Goal: Transaction & Acquisition: Purchase product/service

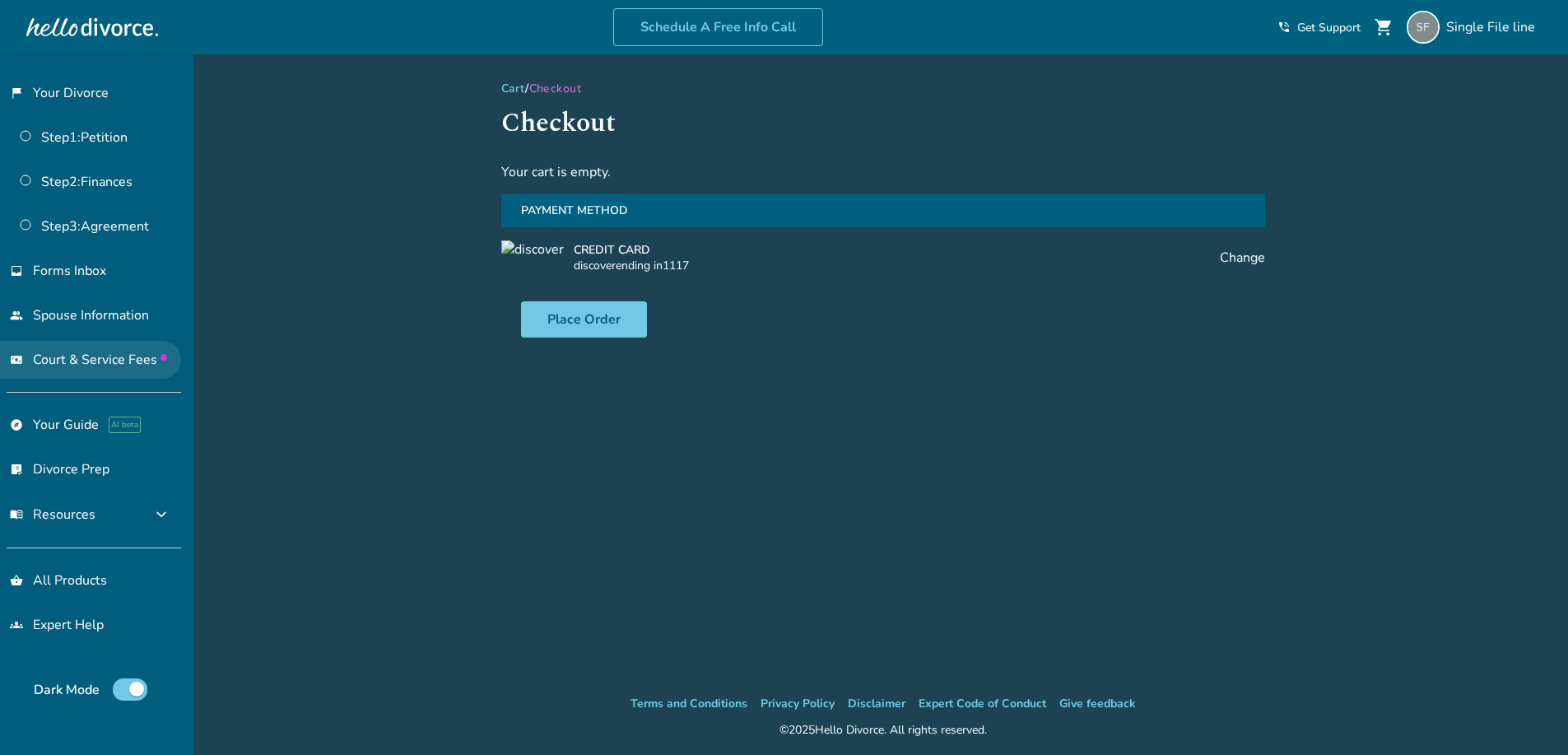
click at [88, 354] on span "Court & Service Fees" at bounding box center [100, 360] width 134 height 18
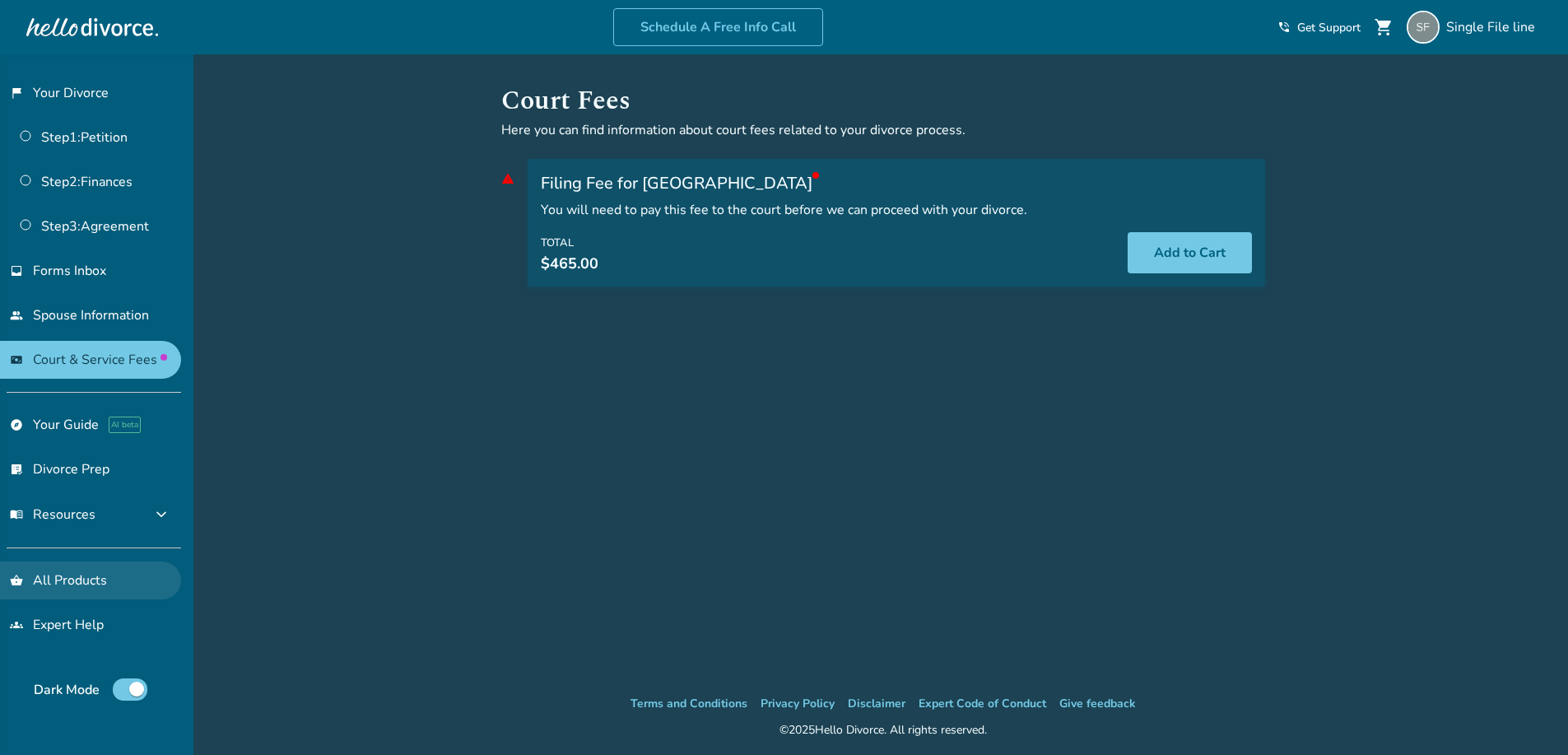
click at [100, 593] on link "shopping_basket All Products" at bounding box center [90, 580] width 181 height 38
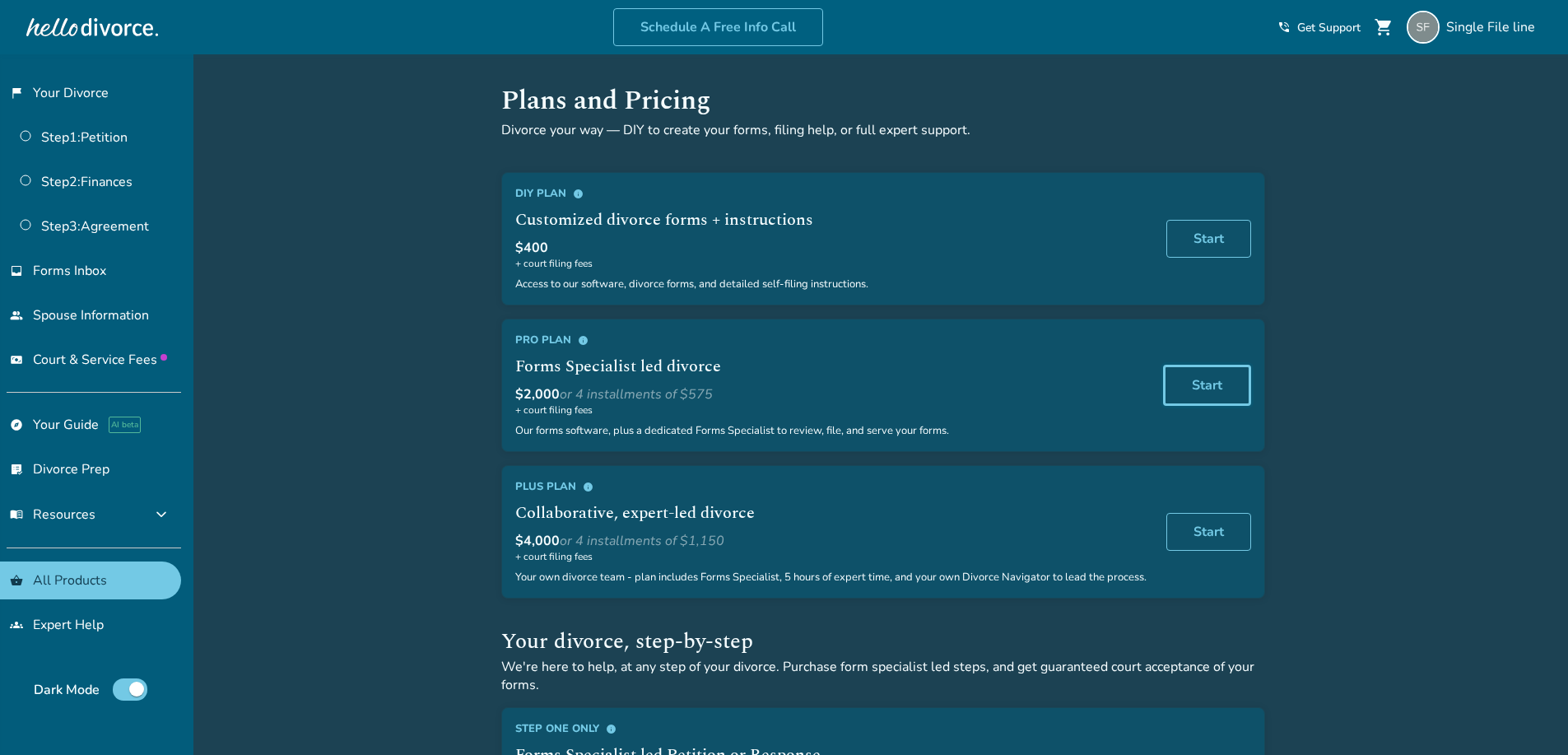
click at [1189, 375] on link "Start" at bounding box center [1207, 385] width 88 height 42
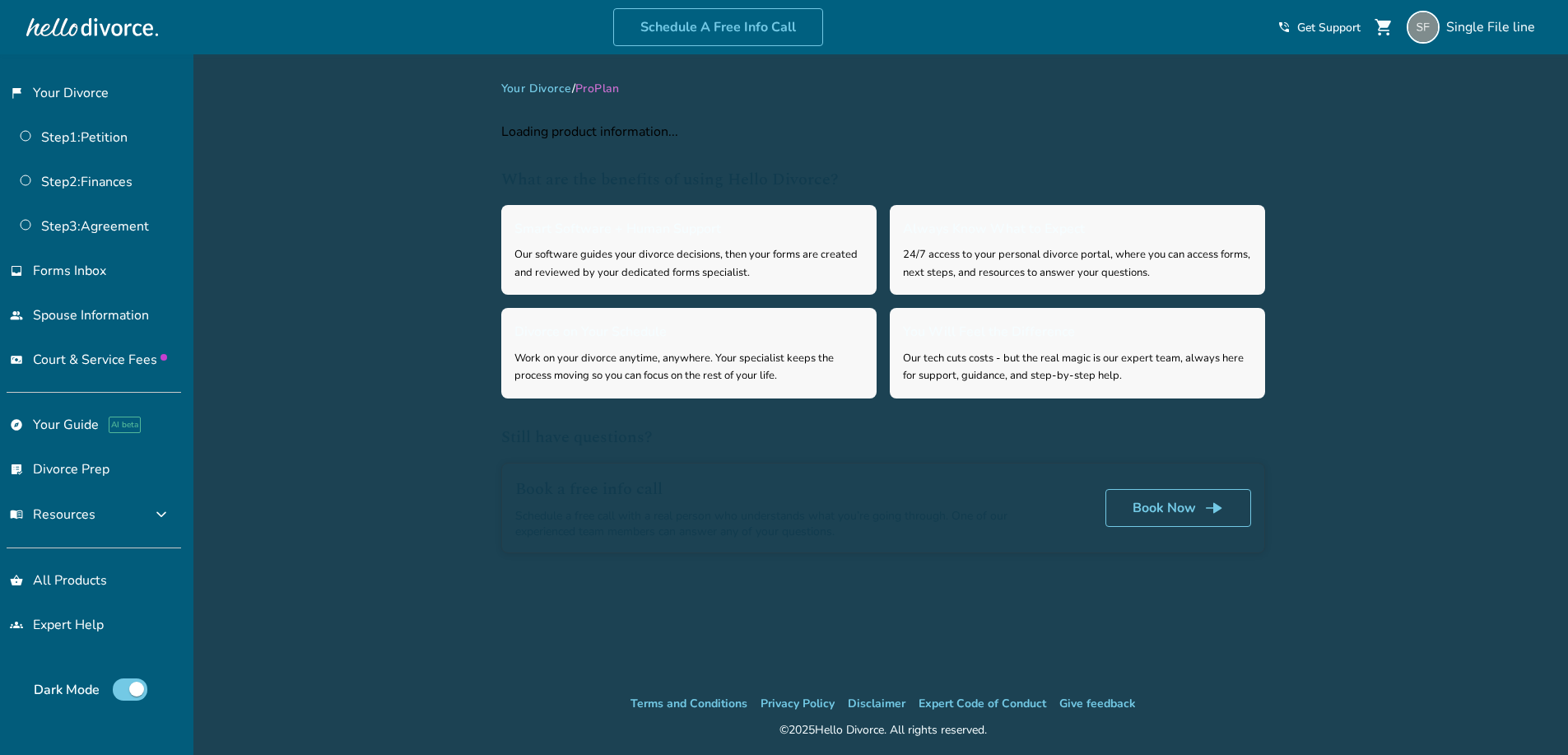
select select "**"
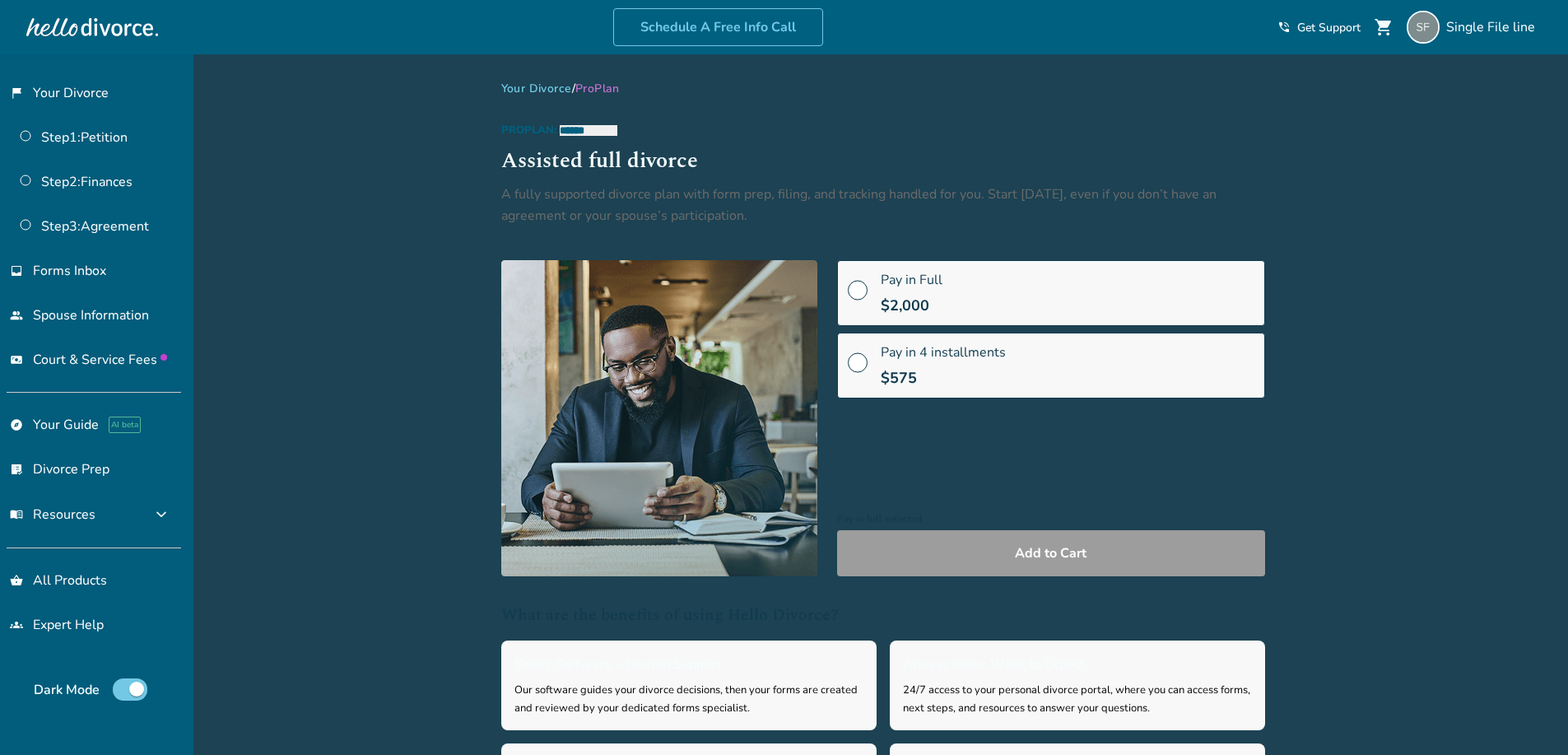
click at [918, 308] on span "$2,000" at bounding box center [904, 305] width 49 height 19
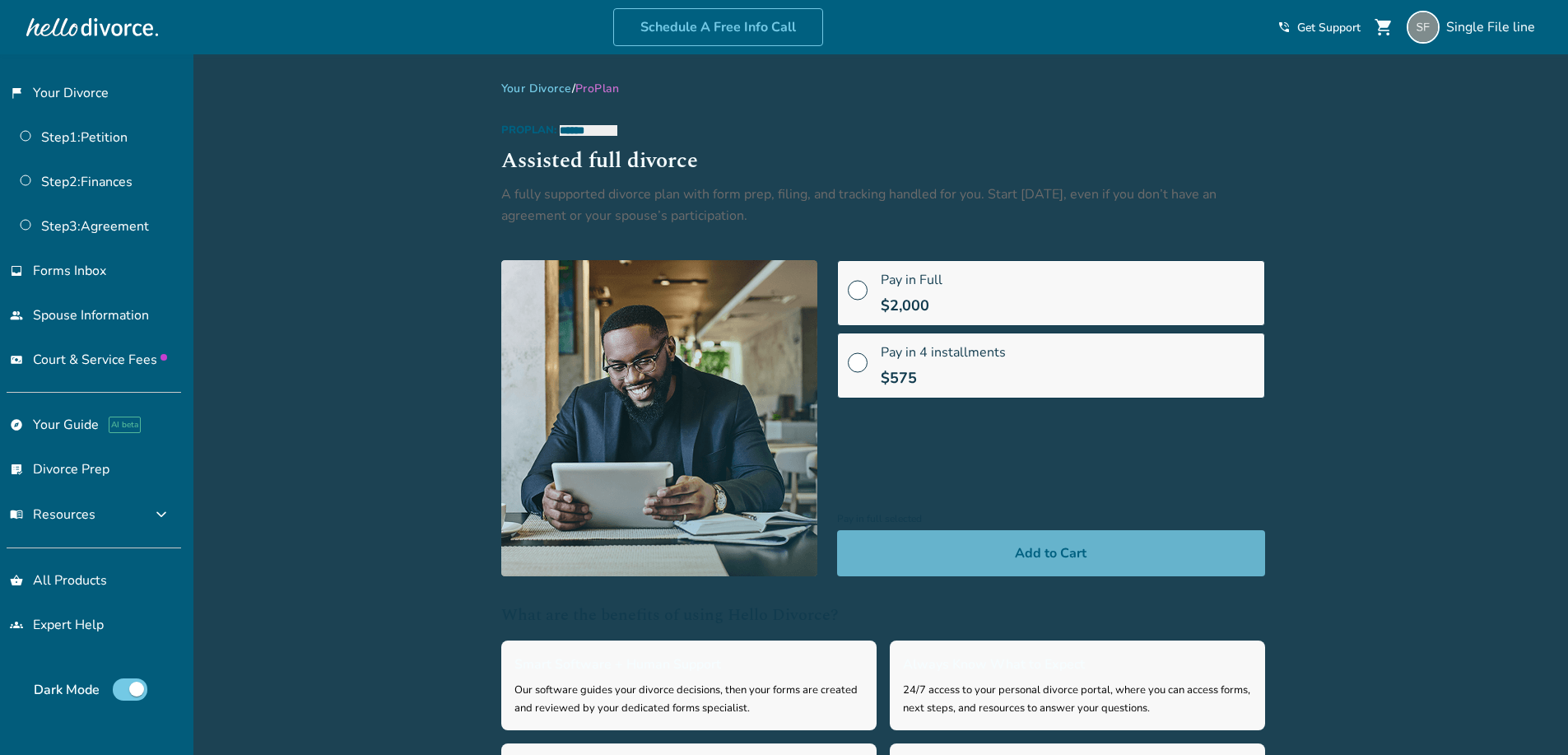
click at [975, 550] on button "Add to Cart" at bounding box center [1051, 553] width 428 height 46
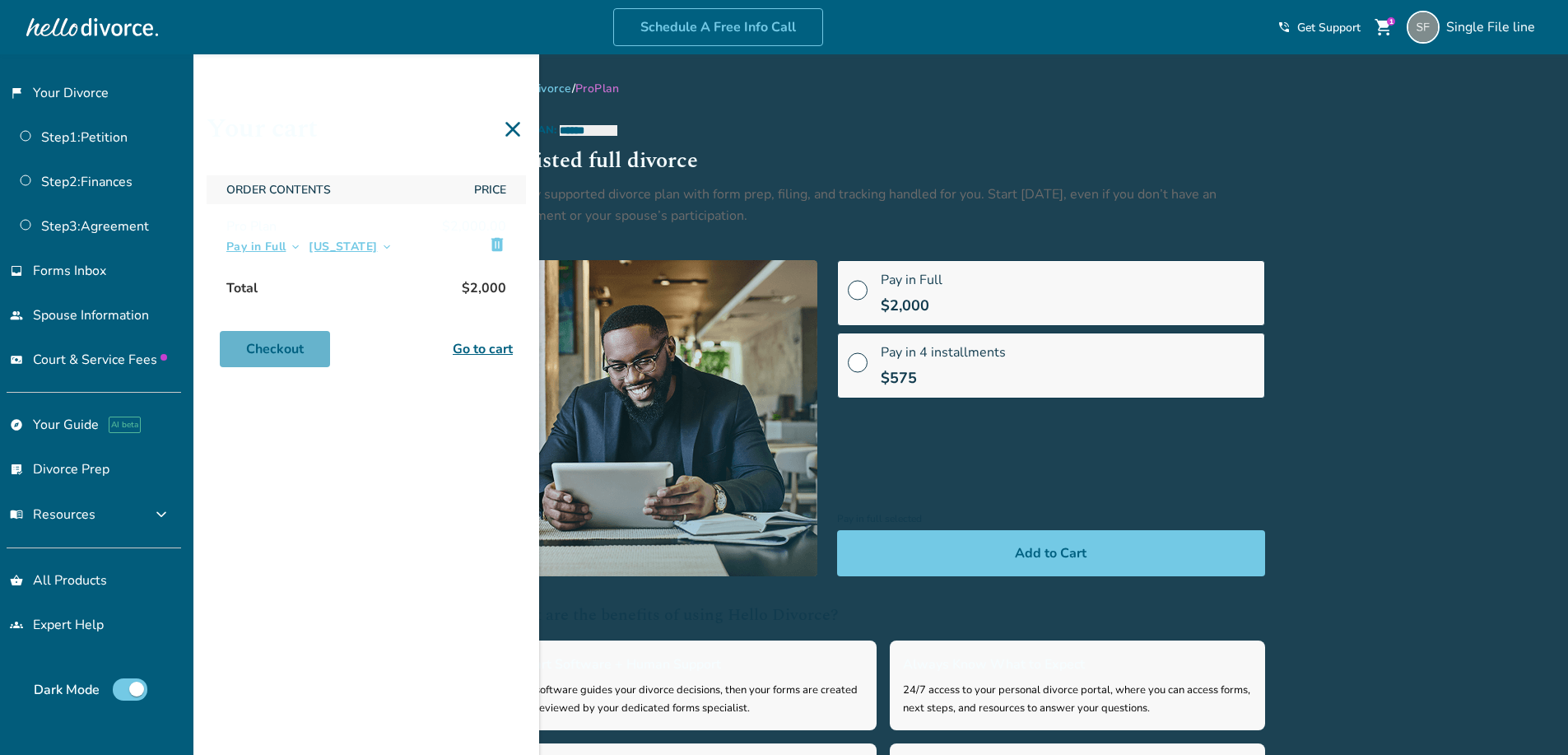
click at [266, 364] on link "Checkout" at bounding box center [275, 348] width 110 height 36
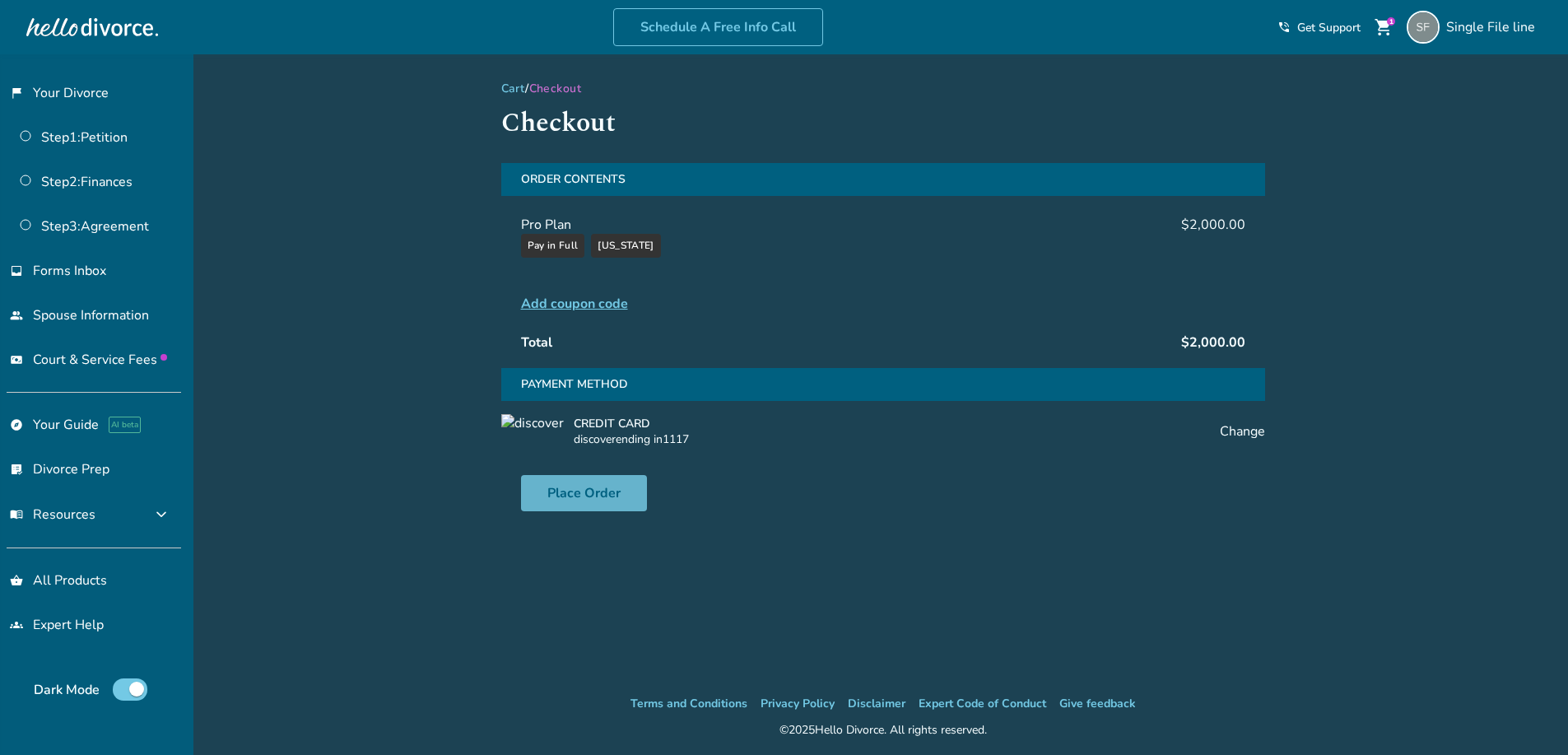
click at [572, 491] on button "Place Order" at bounding box center [583, 492] width 126 height 36
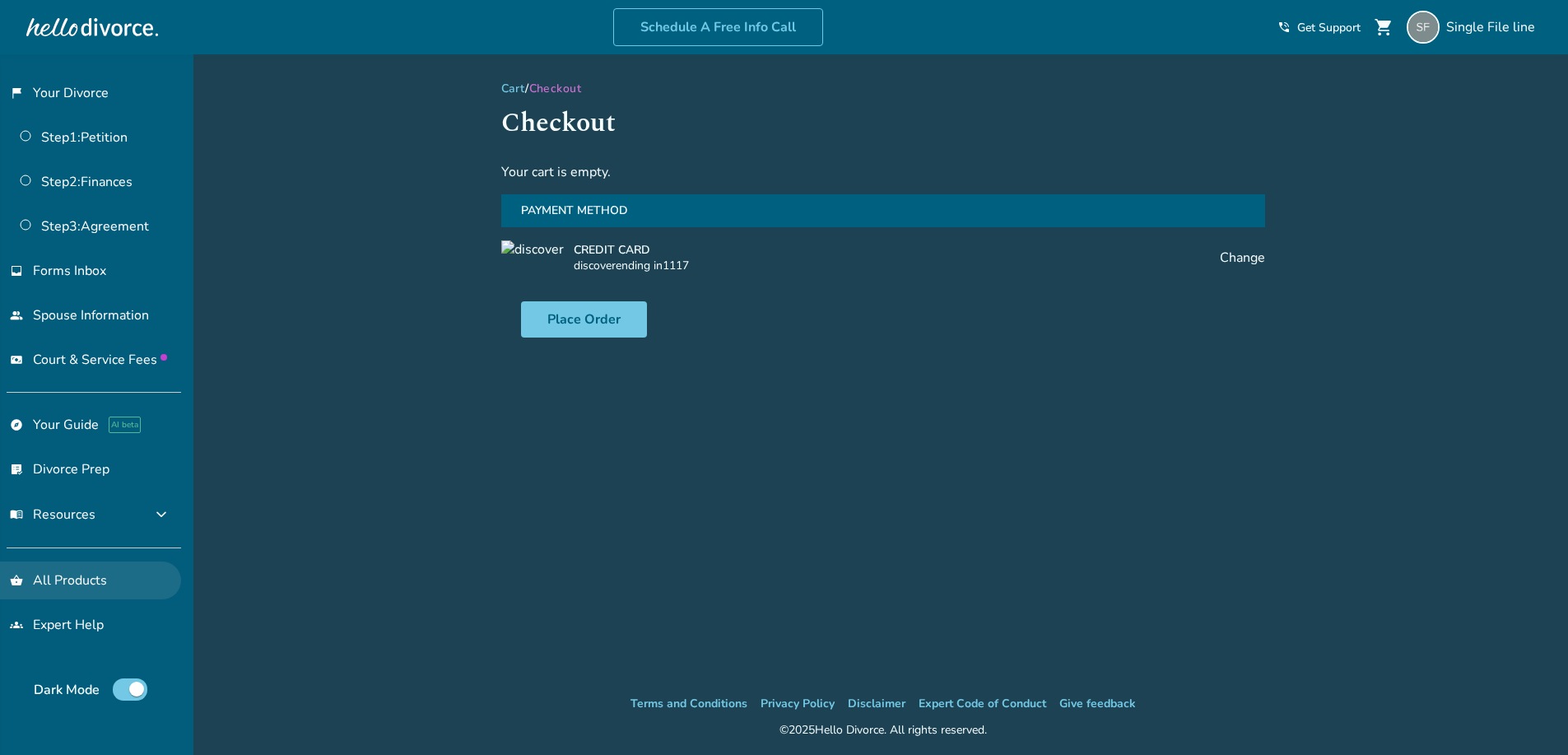
click at [73, 585] on link "shopping_basket All Products" at bounding box center [90, 580] width 181 height 38
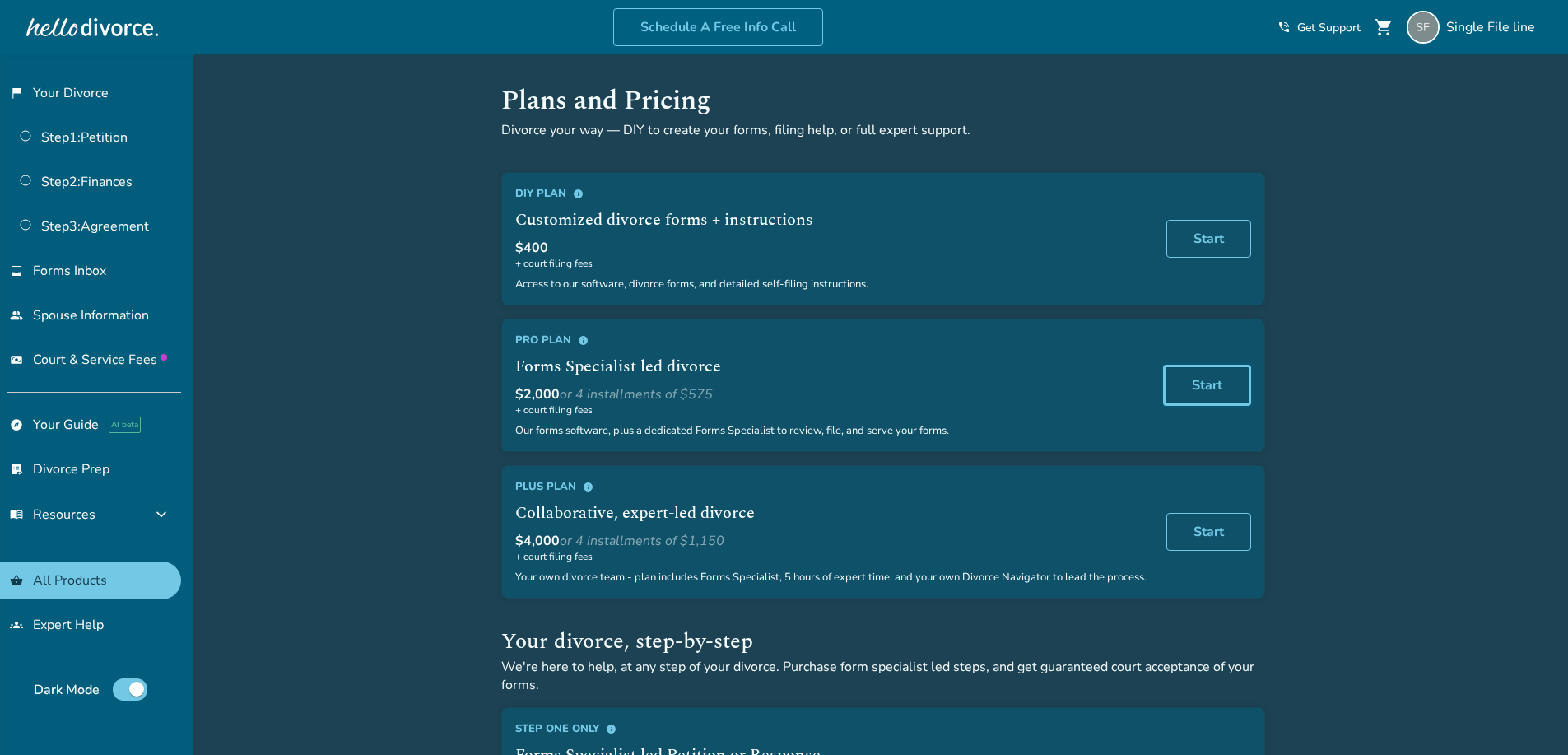
click at [1200, 382] on link "Start" at bounding box center [1207, 385] width 88 height 42
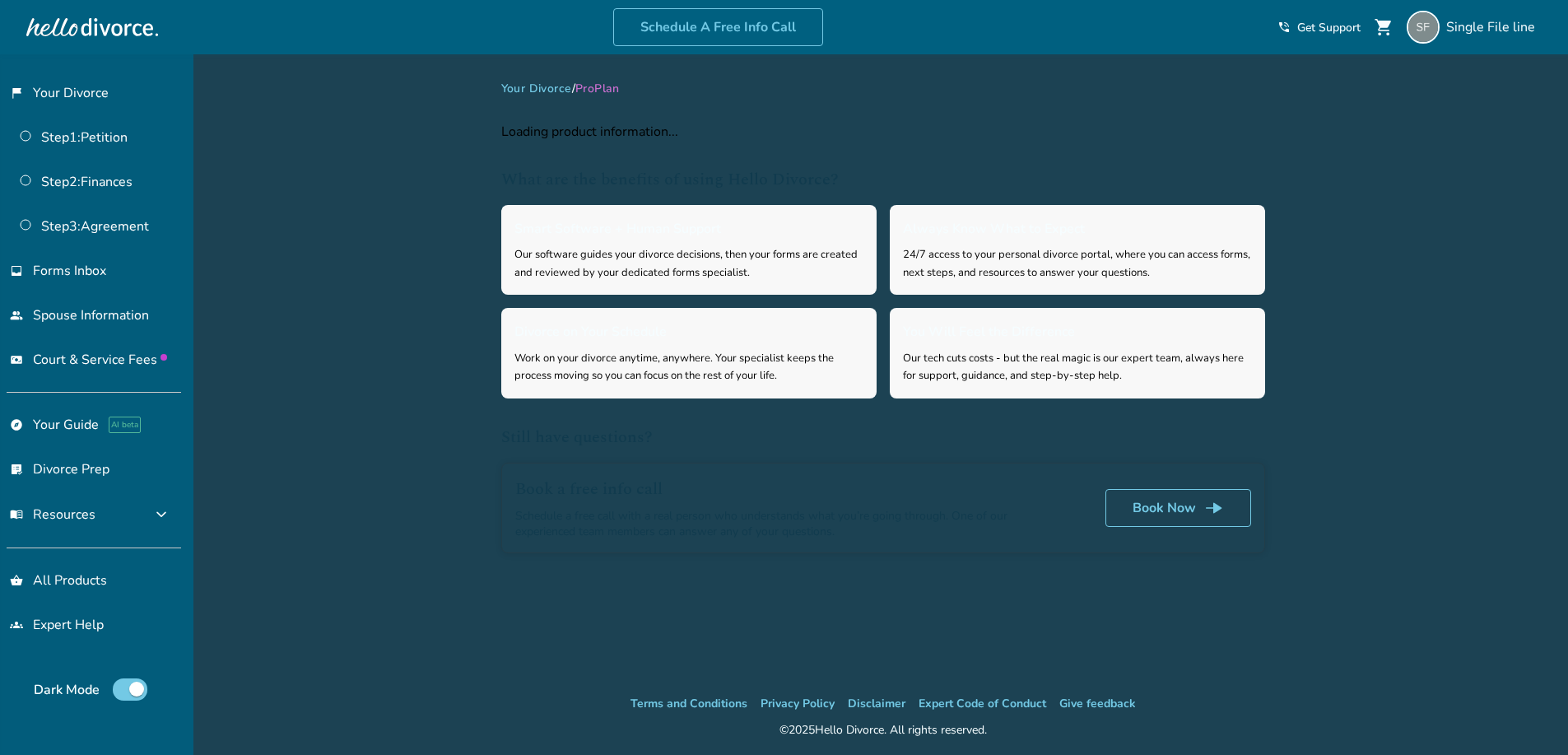
select select "**"
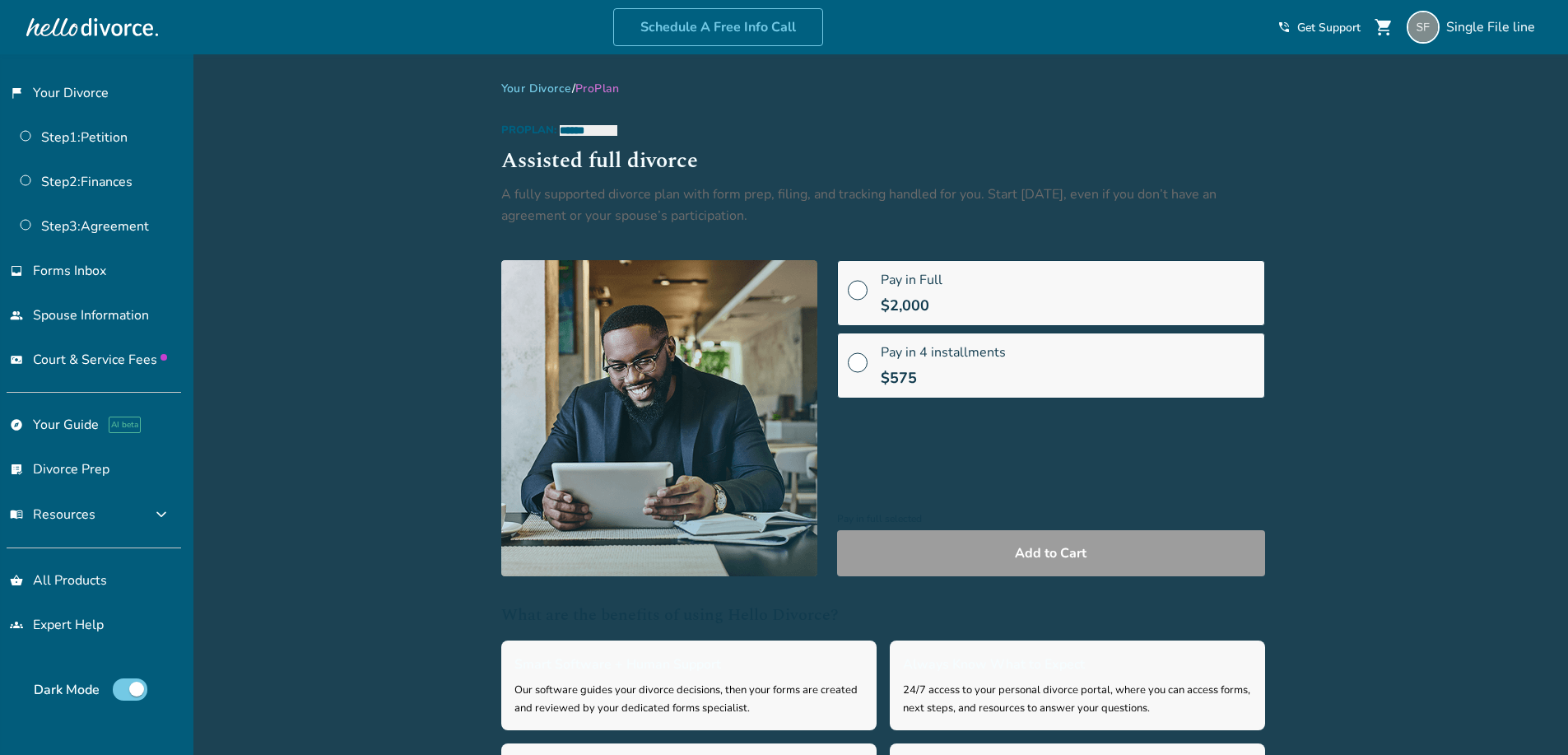
click at [864, 292] on span at bounding box center [857, 296] width 19 height 18
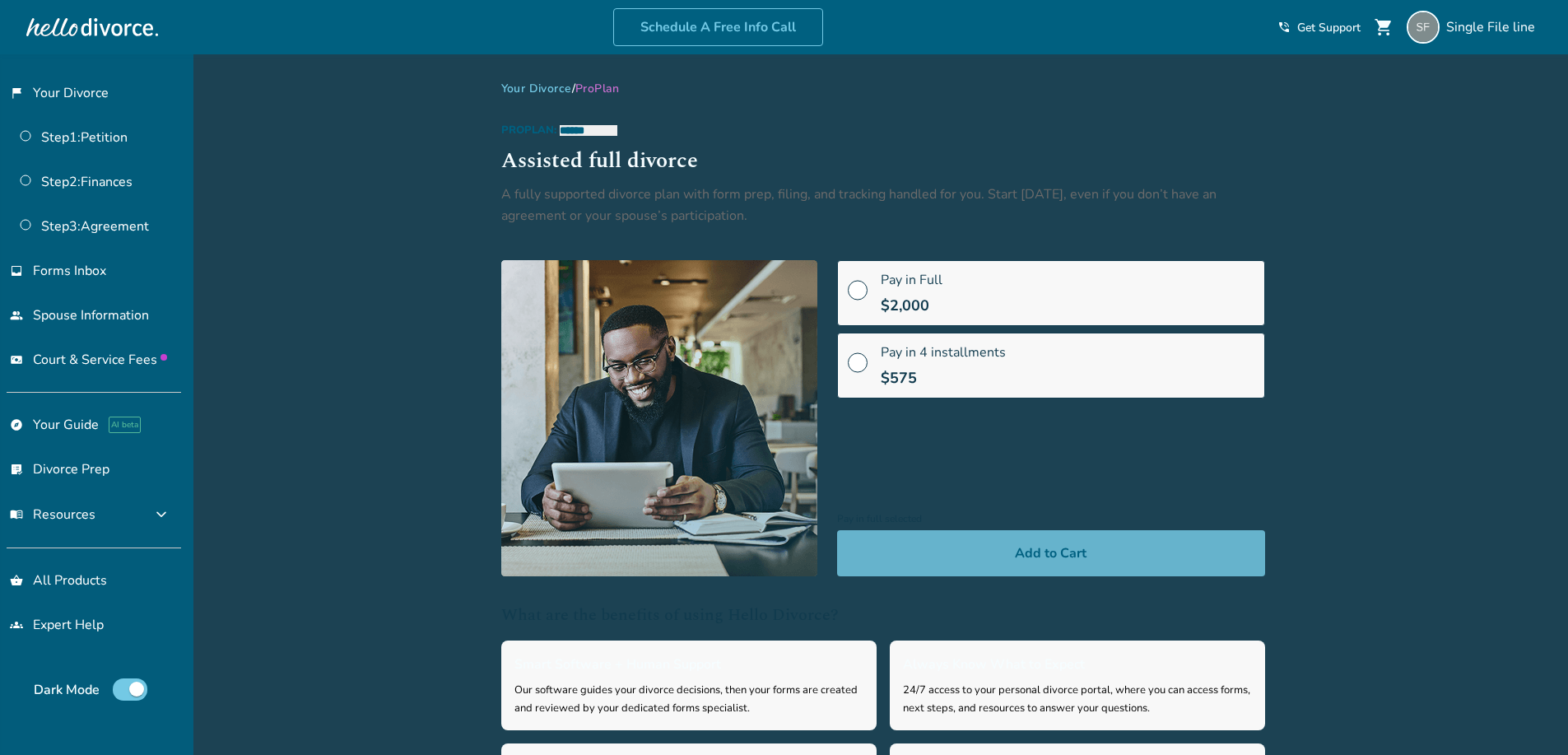
click at [971, 558] on button "Add to Cart" at bounding box center [1051, 553] width 428 height 46
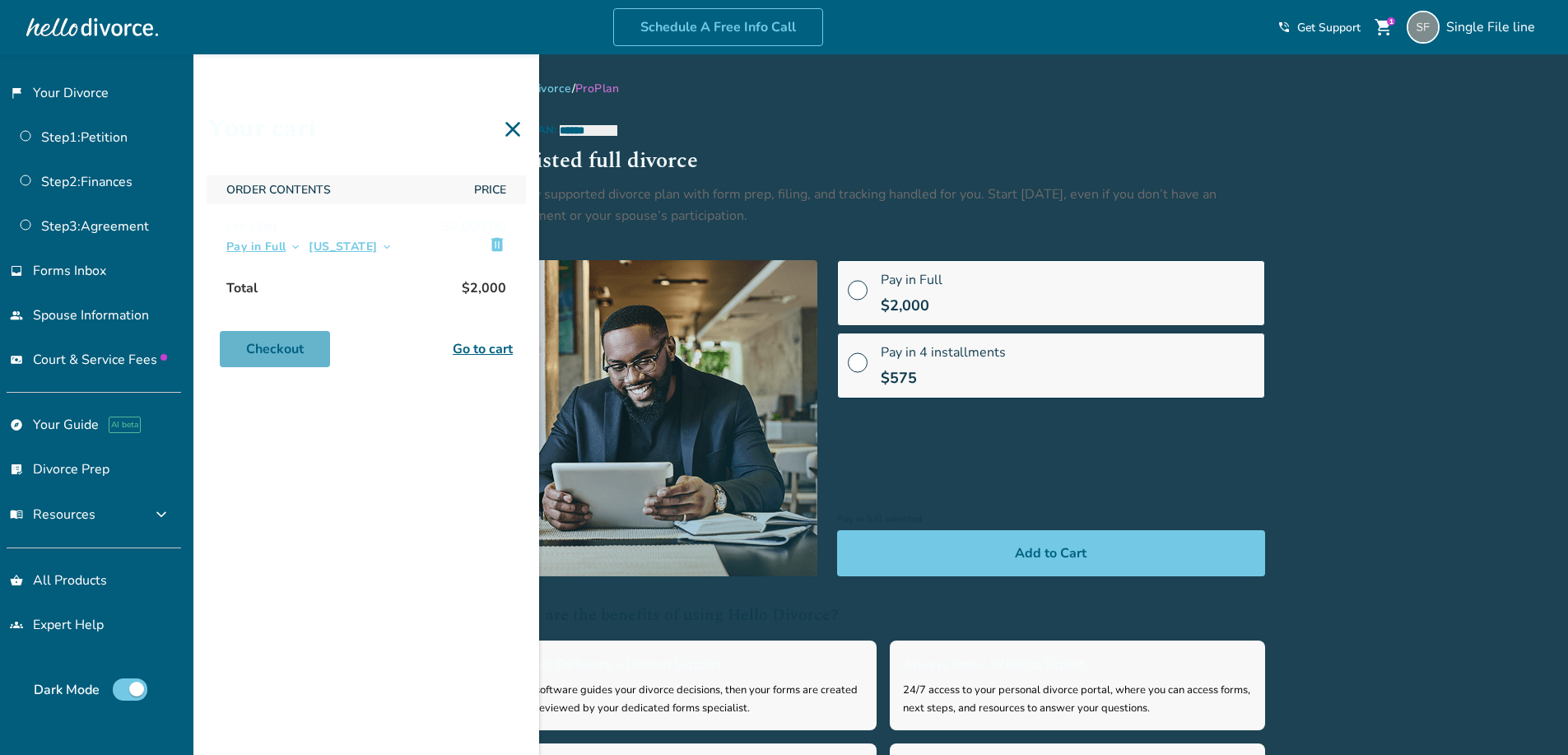
click at [288, 338] on link "Checkout" at bounding box center [275, 348] width 110 height 36
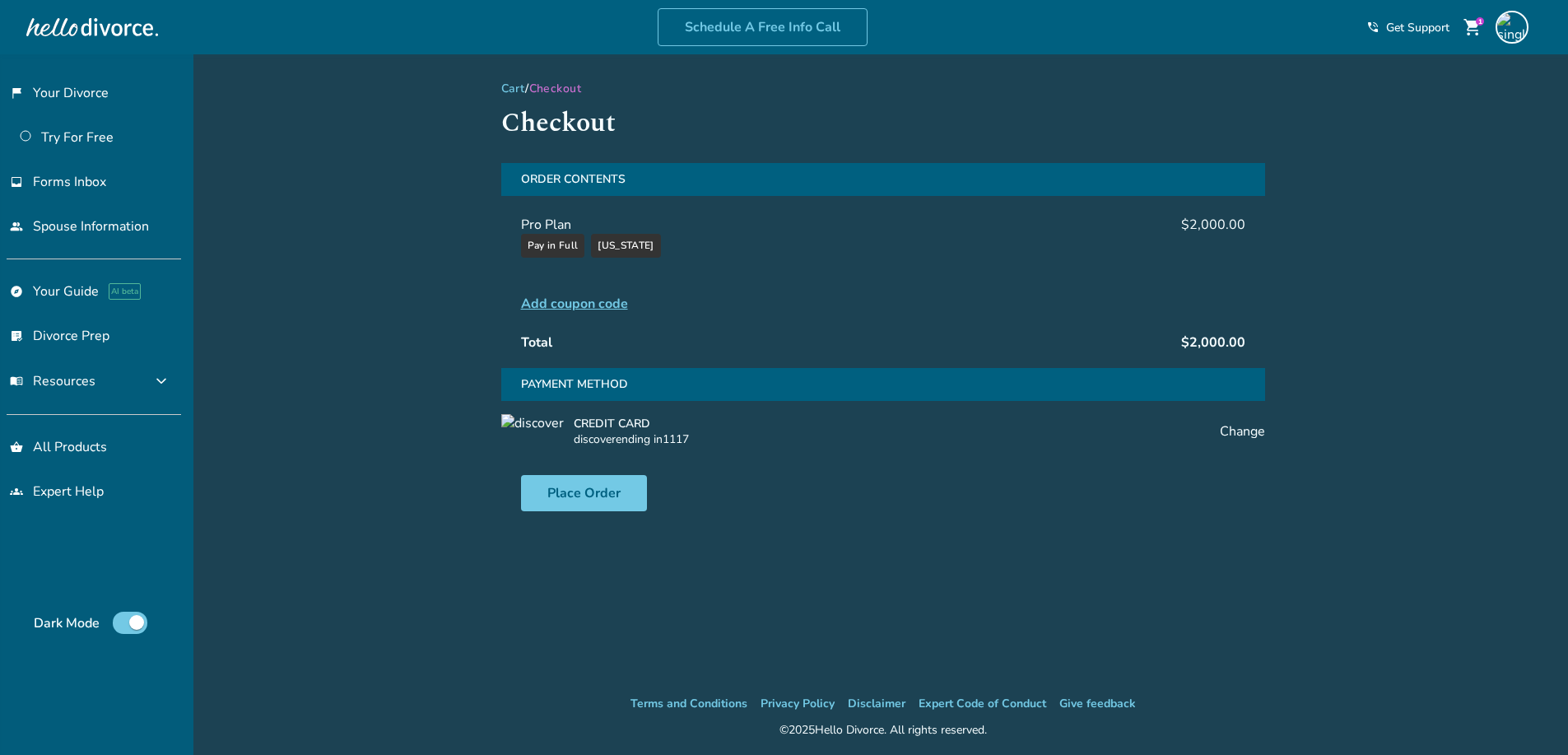
click at [574, 309] on span "Add coupon code" at bounding box center [574, 303] width 107 height 18
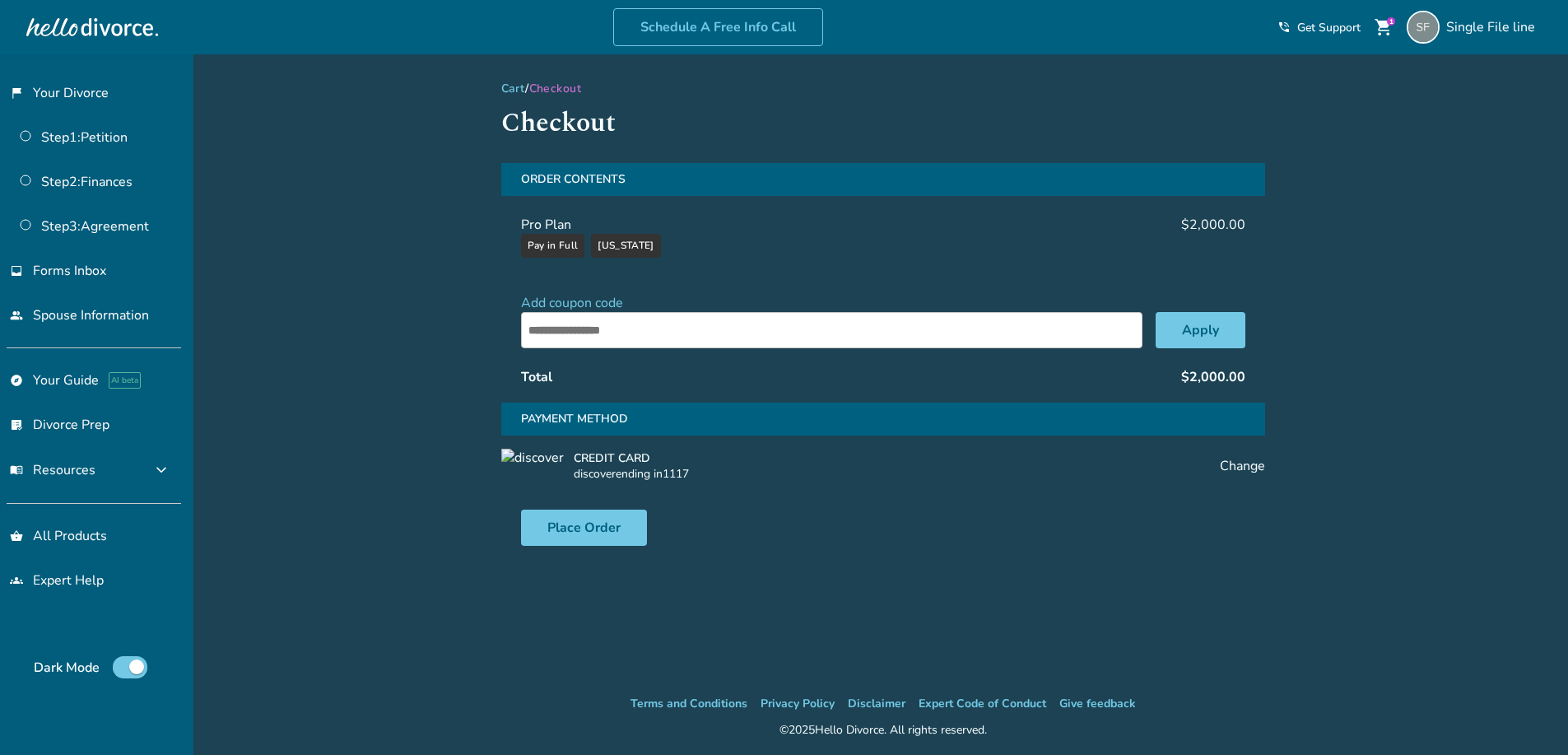
click at [596, 336] on input "text" at bounding box center [831, 330] width 621 height 36
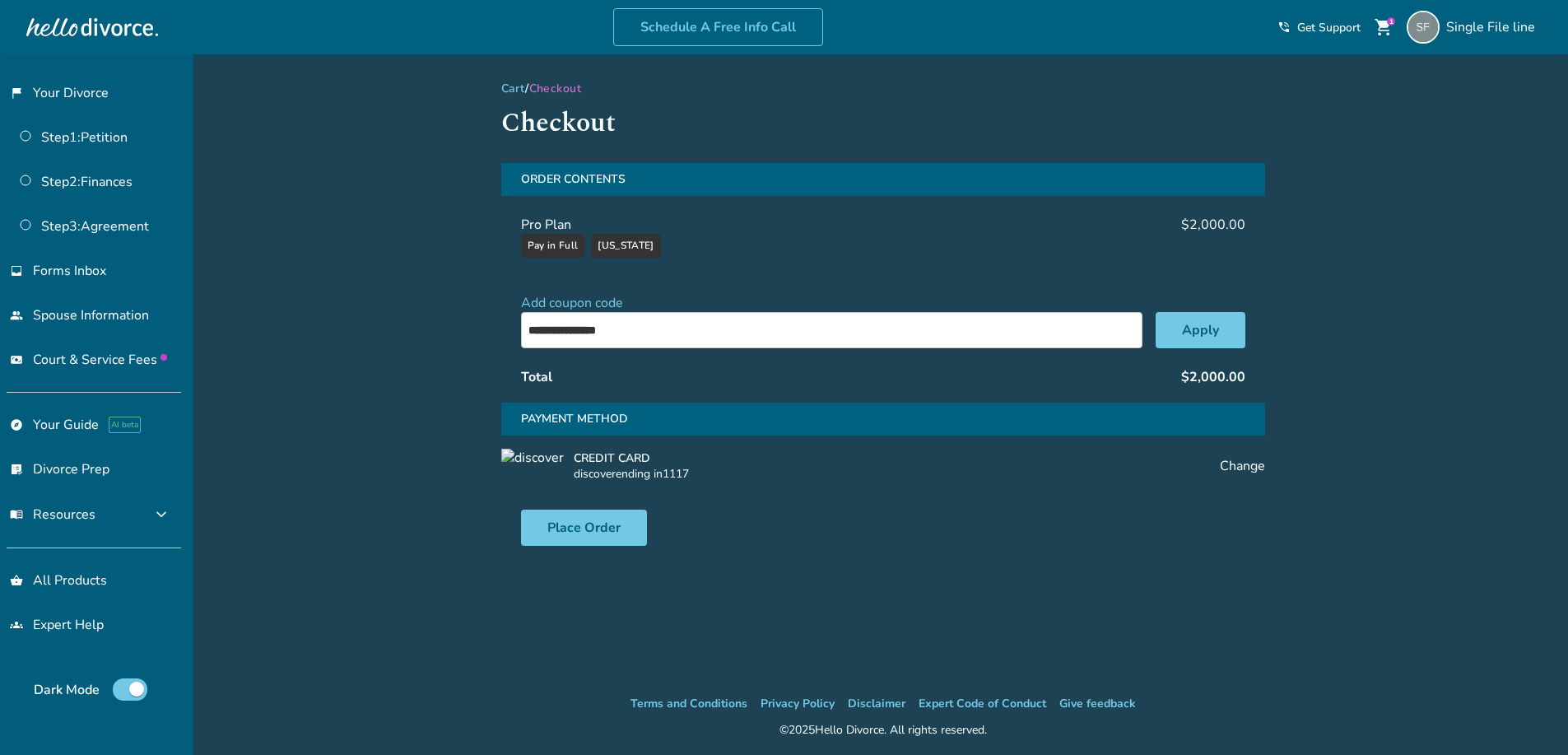
type input "**********"
click at [1188, 328] on button "Apply" at bounding box center [1199, 330] width 89 height 36
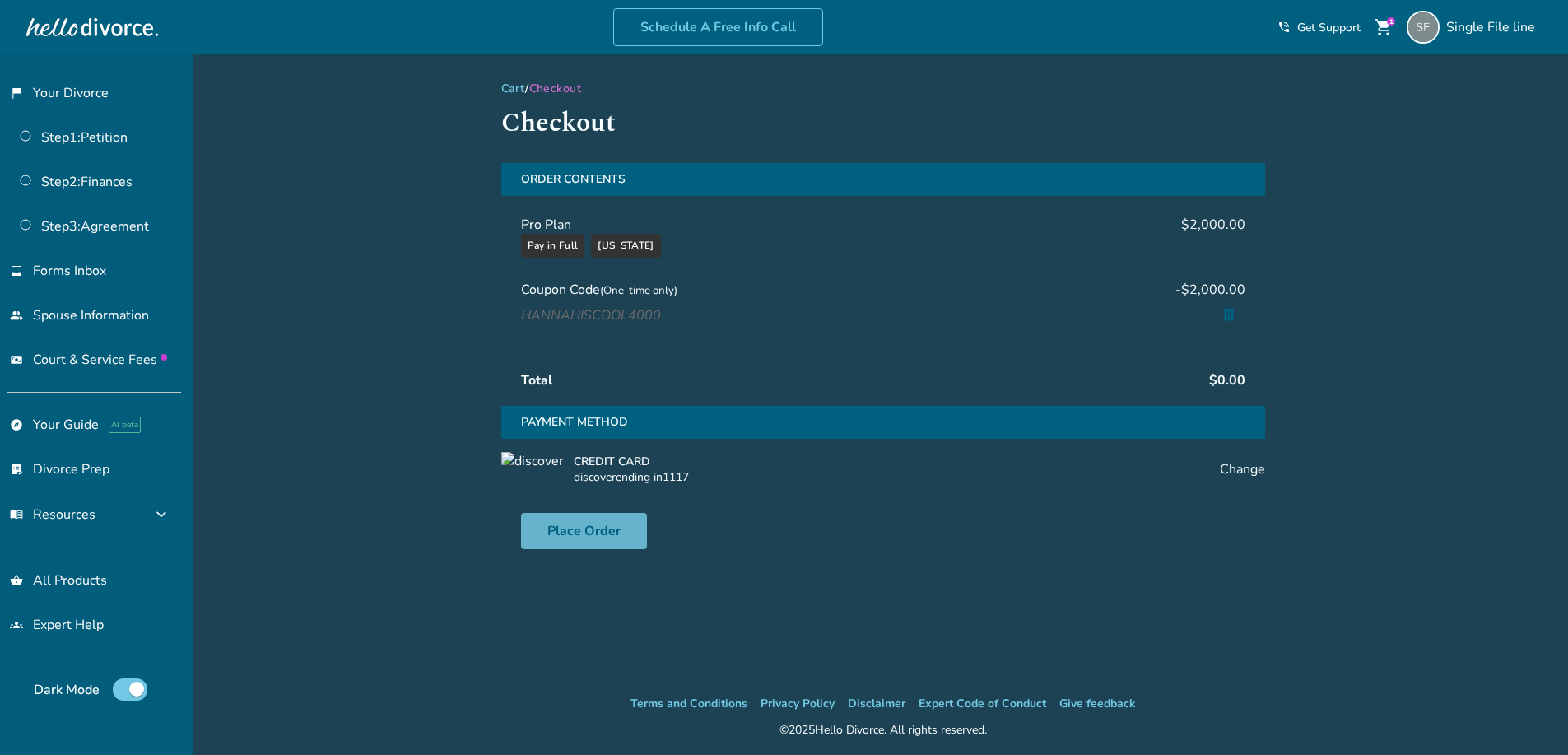
click at [600, 521] on button "Place Order" at bounding box center [583, 530] width 126 height 36
